Goal: Check status: Verify the current state of an ongoing process or item

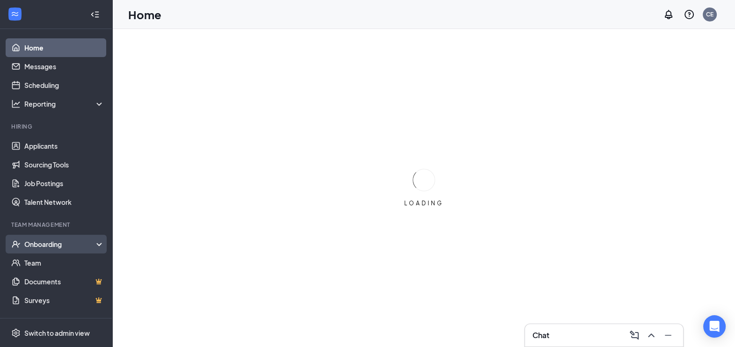
click at [49, 241] on div "Onboarding" at bounding box center [60, 243] width 72 height 9
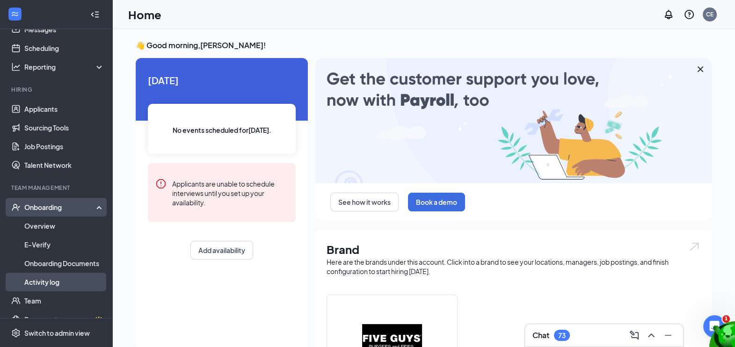
click at [46, 280] on link "Activity log" at bounding box center [64, 282] width 80 height 19
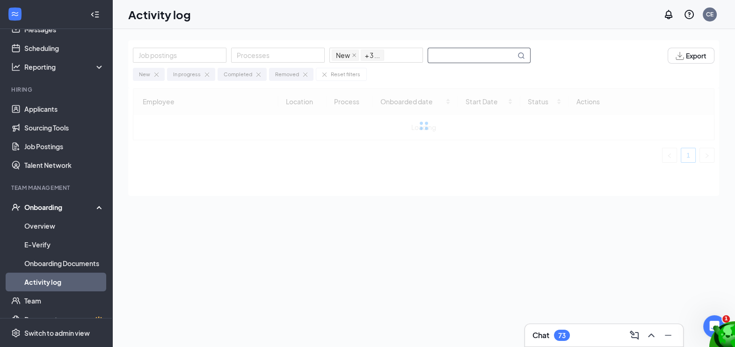
click at [450, 54] on input "text" at bounding box center [471, 55] width 87 height 15
type input "[PERSON_NAME]"
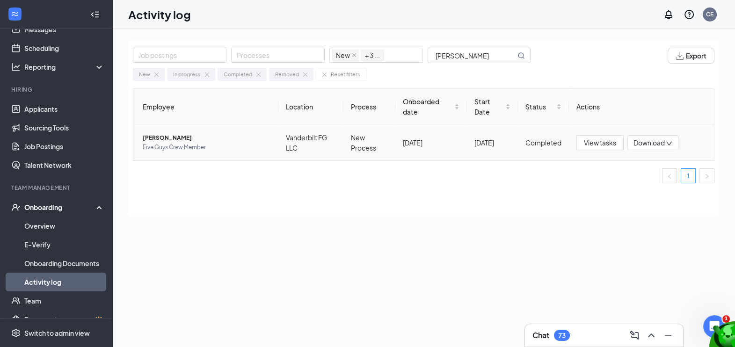
click at [189, 137] on span "[PERSON_NAME]" at bounding box center [207, 137] width 128 height 9
click at [599, 144] on span "View tasks" at bounding box center [600, 143] width 32 height 10
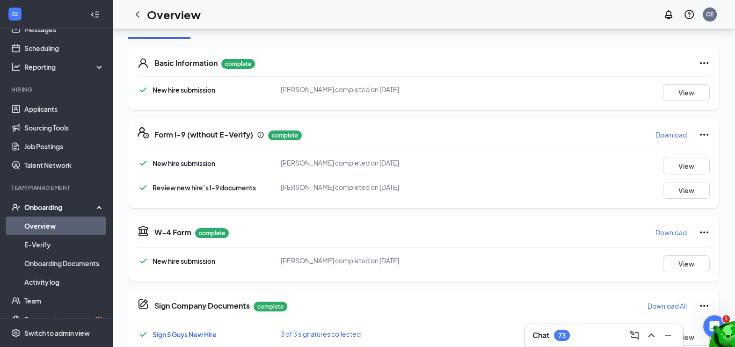
scroll to position [217, 0]
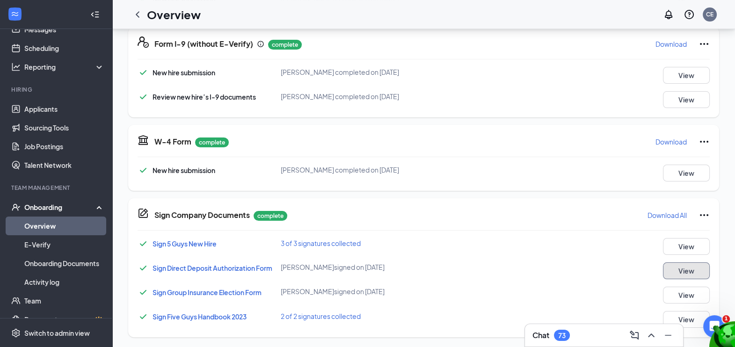
click at [690, 272] on button "View" at bounding box center [686, 270] width 47 height 17
